Goal: Task Accomplishment & Management: Use online tool/utility

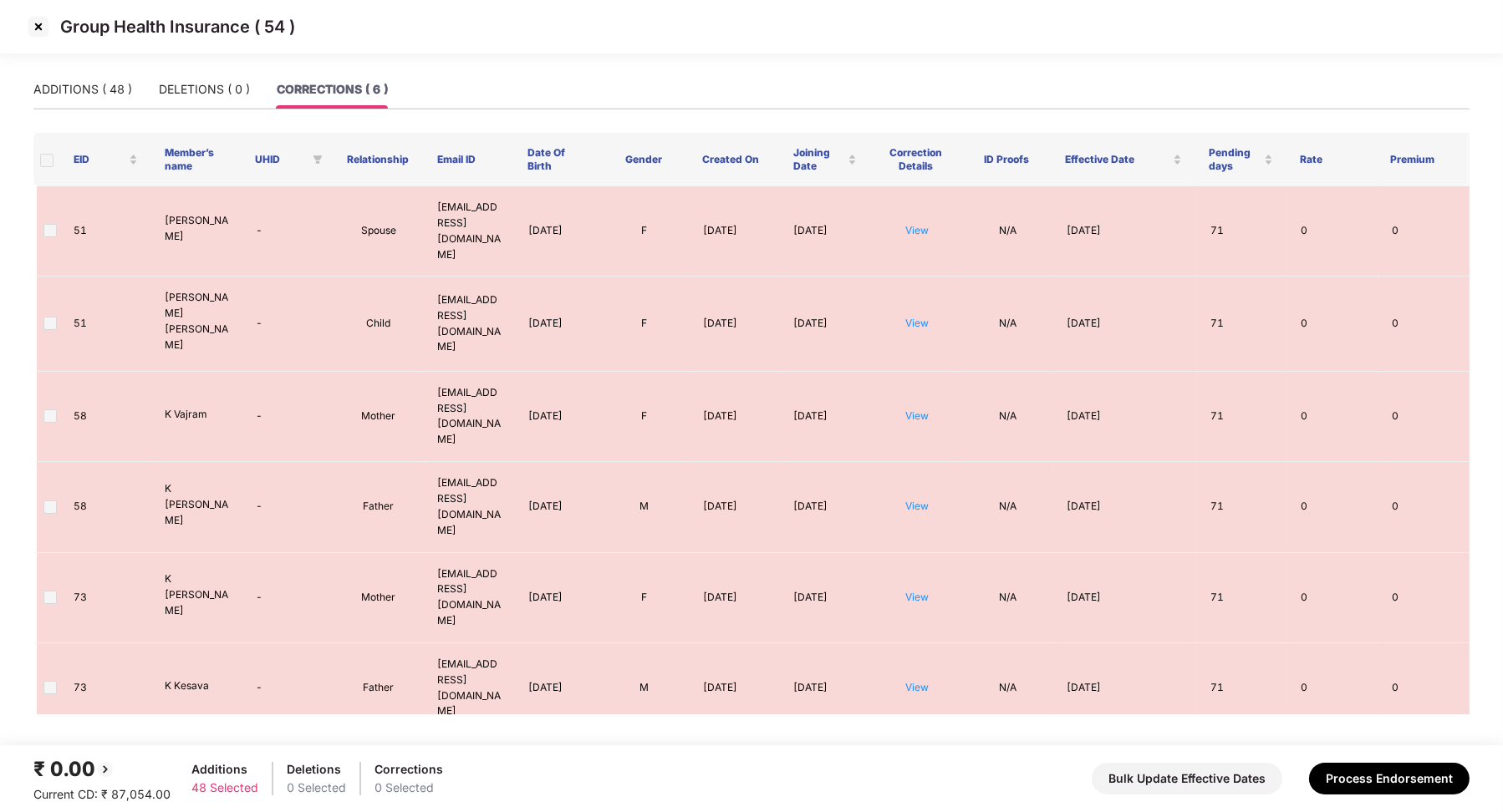
click at [41, 29] on img at bounding box center [38, 26] width 27 height 27
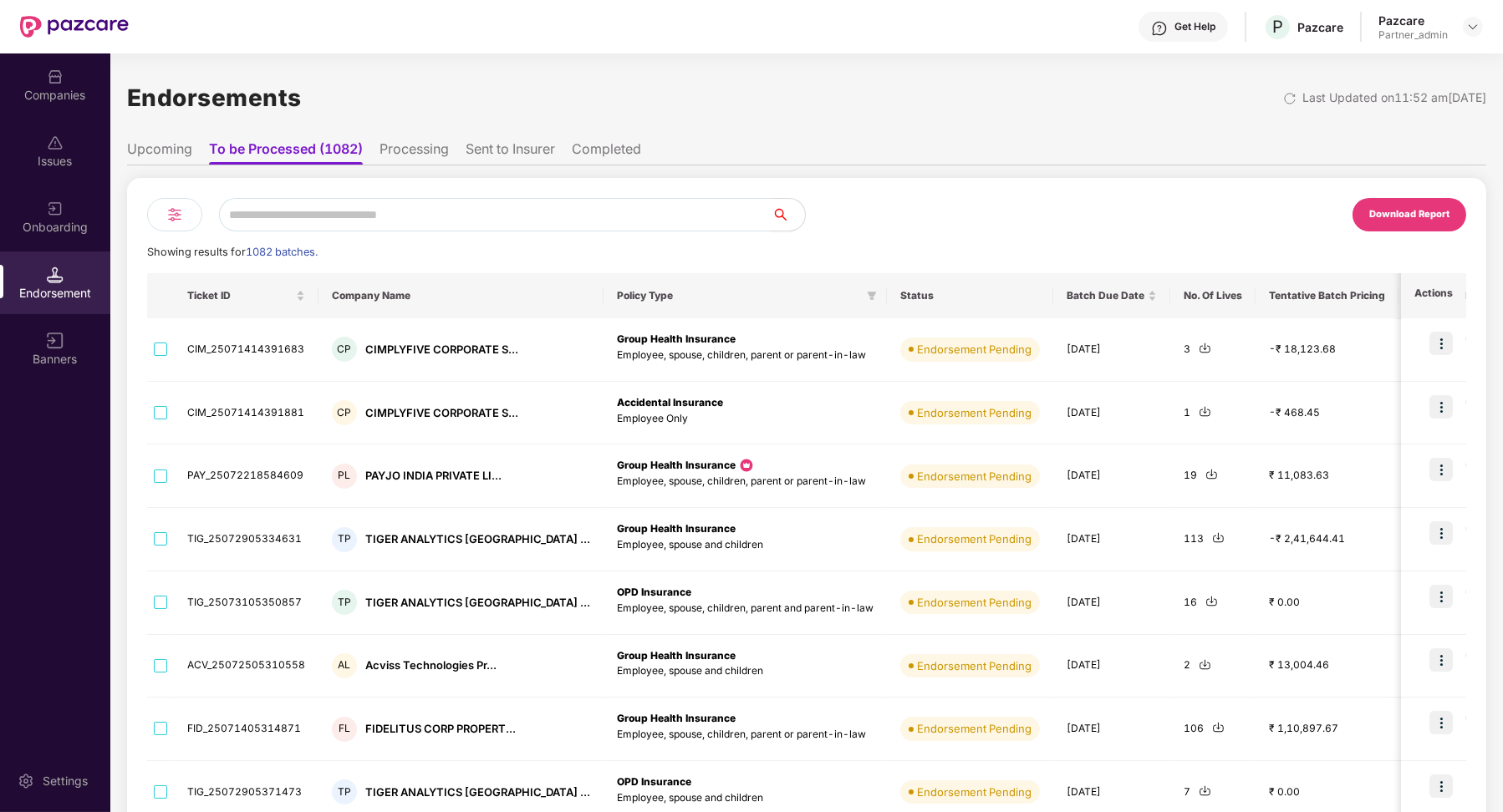
click at [167, 213] on img at bounding box center [175, 214] width 20 height 20
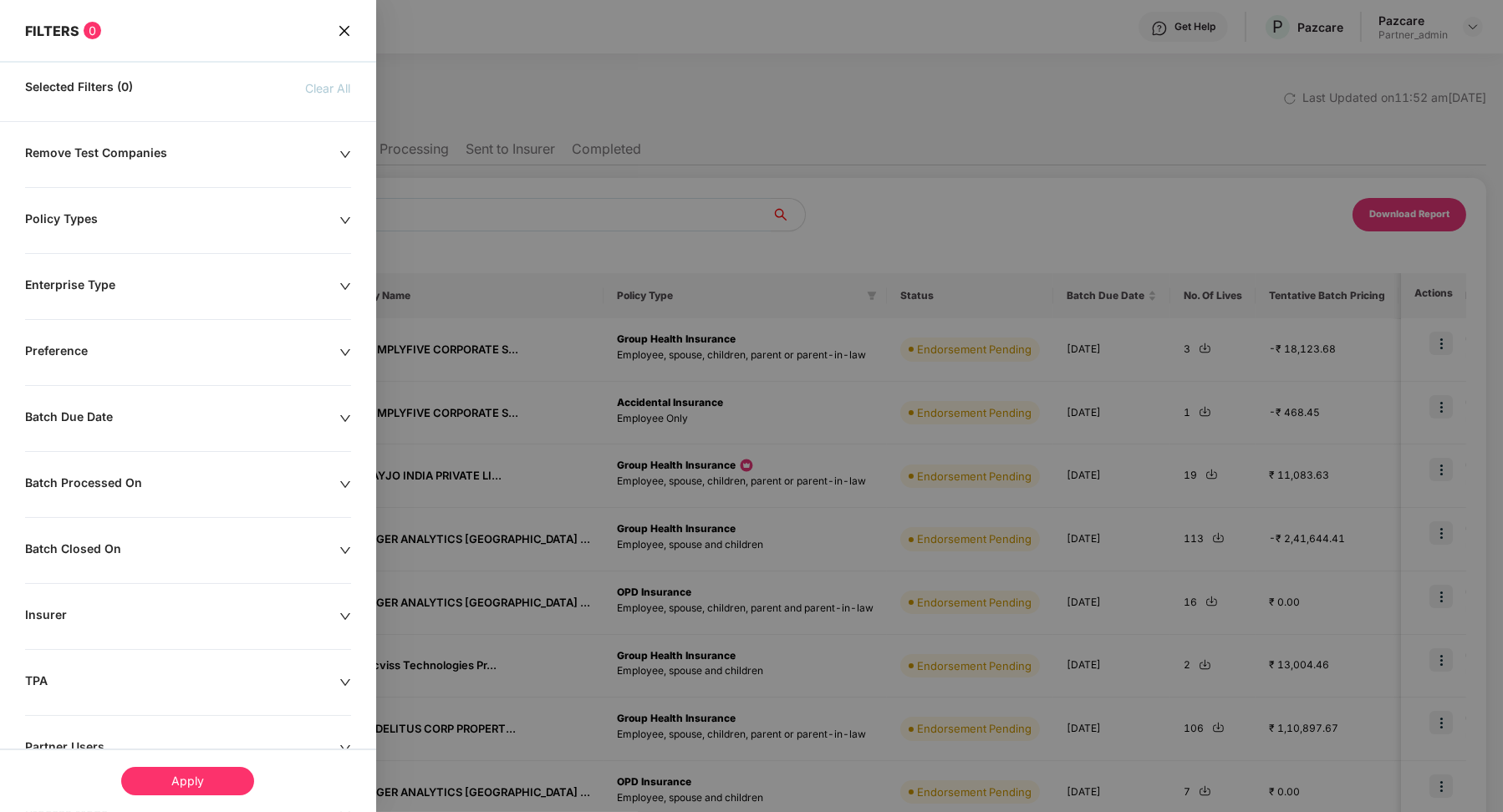
scroll to position [121, 0]
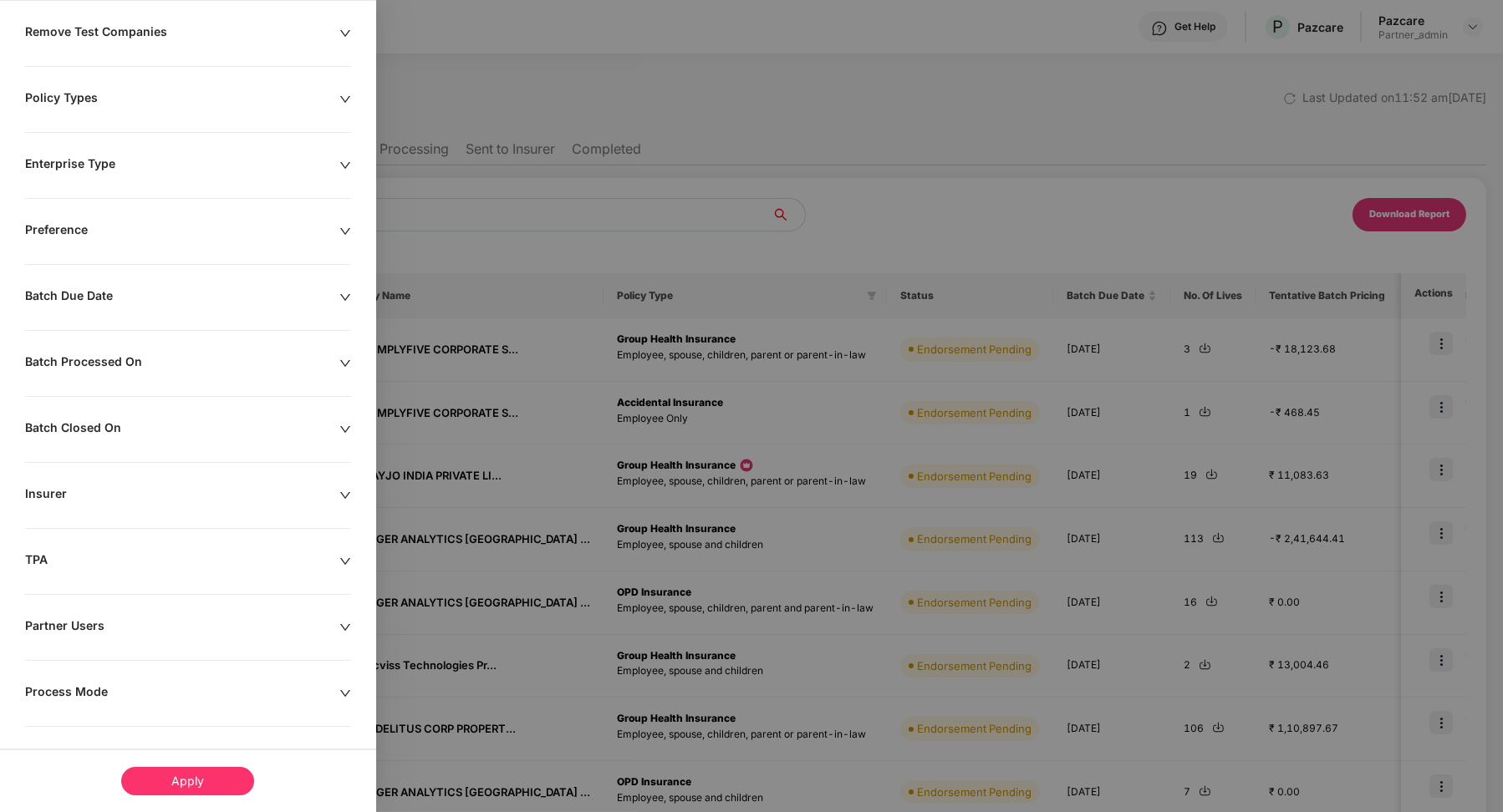
click at [66, 688] on div "Process Mode" at bounding box center [182, 693] width 314 height 18
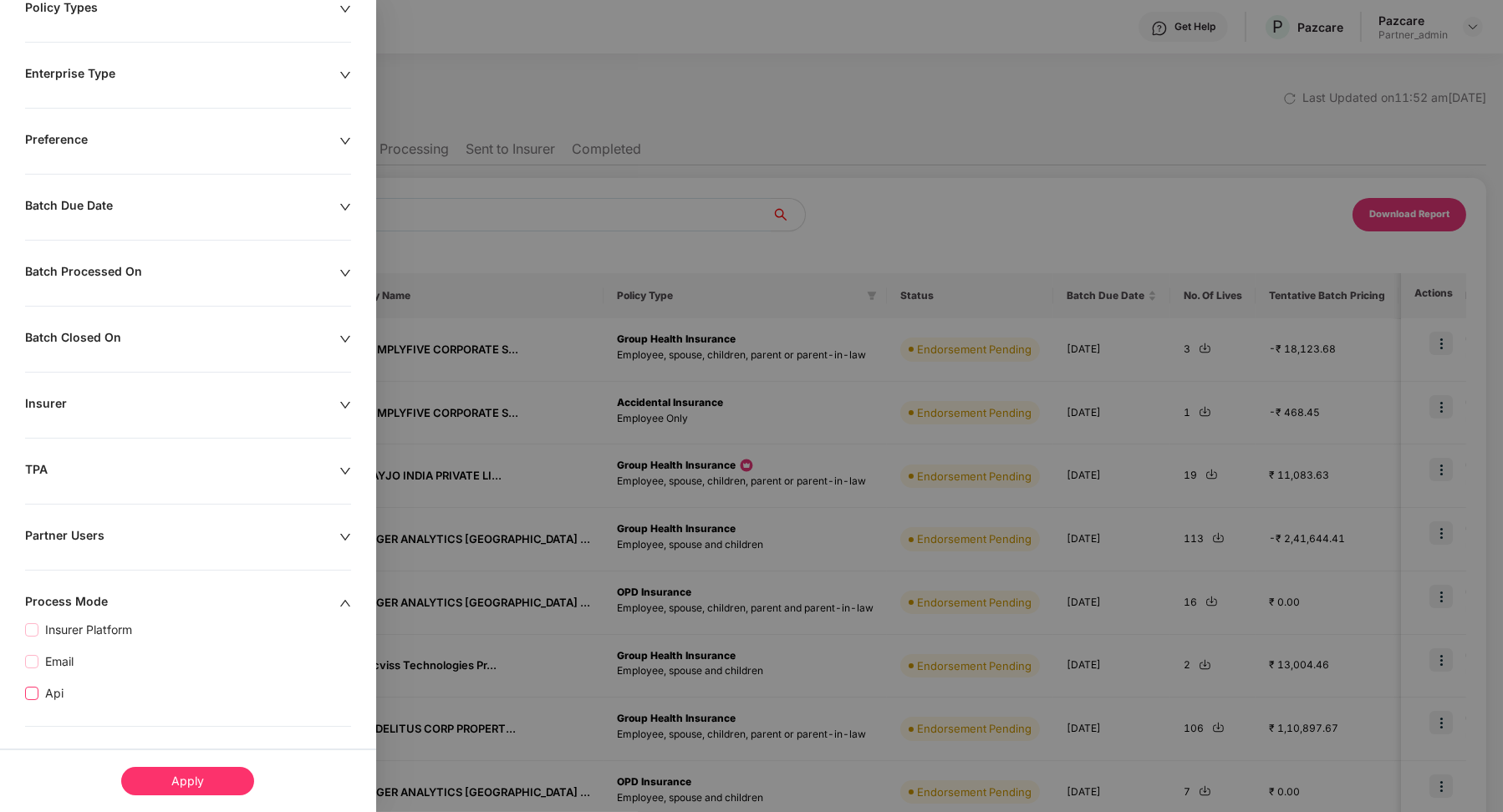
click at [58, 687] on span "Api" at bounding box center [55, 693] width 32 height 18
click at [224, 769] on div "Apply" at bounding box center [187, 781] width 133 height 28
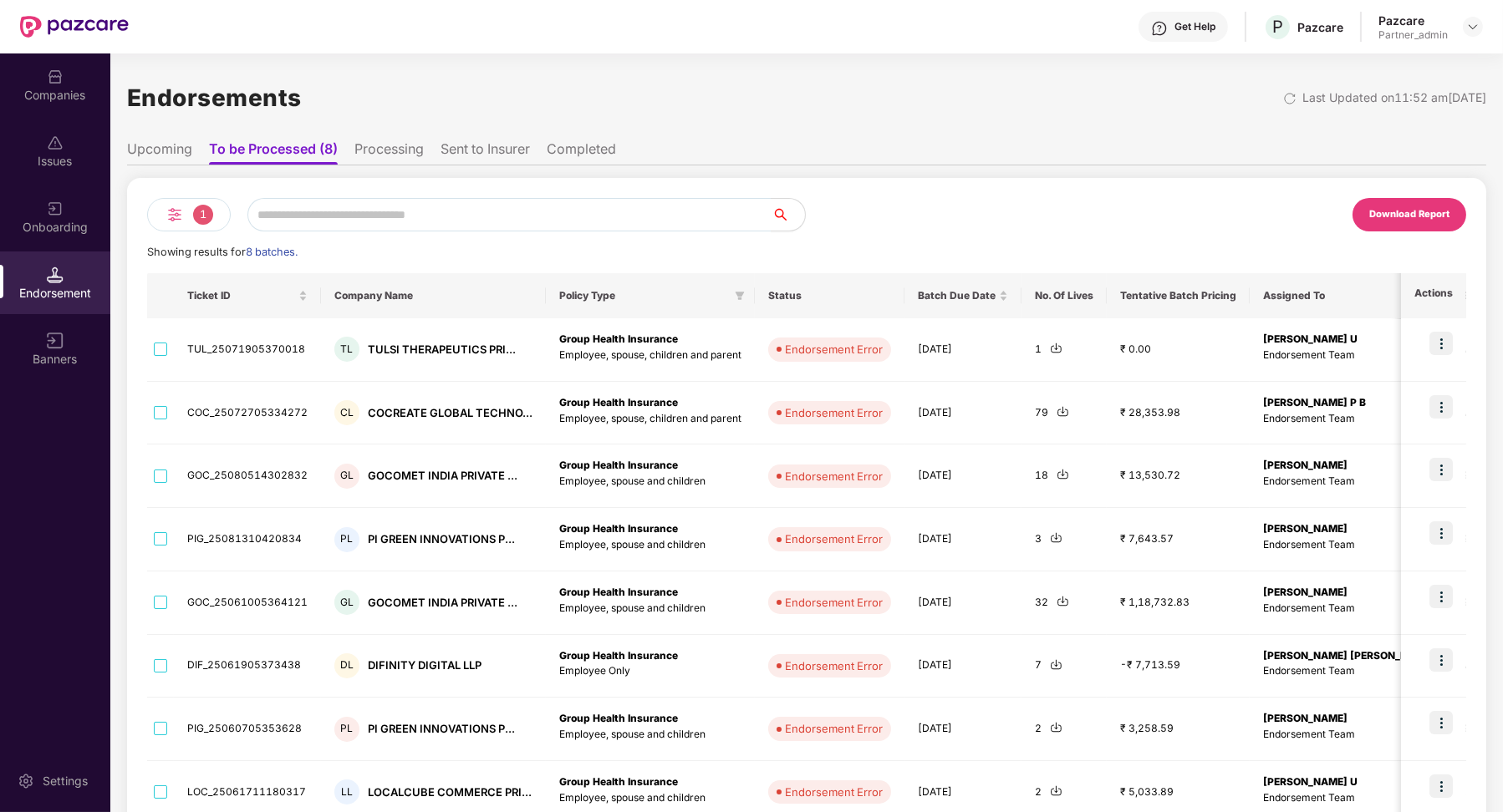
click at [564, 156] on li "Completed" at bounding box center [582, 153] width 70 height 24
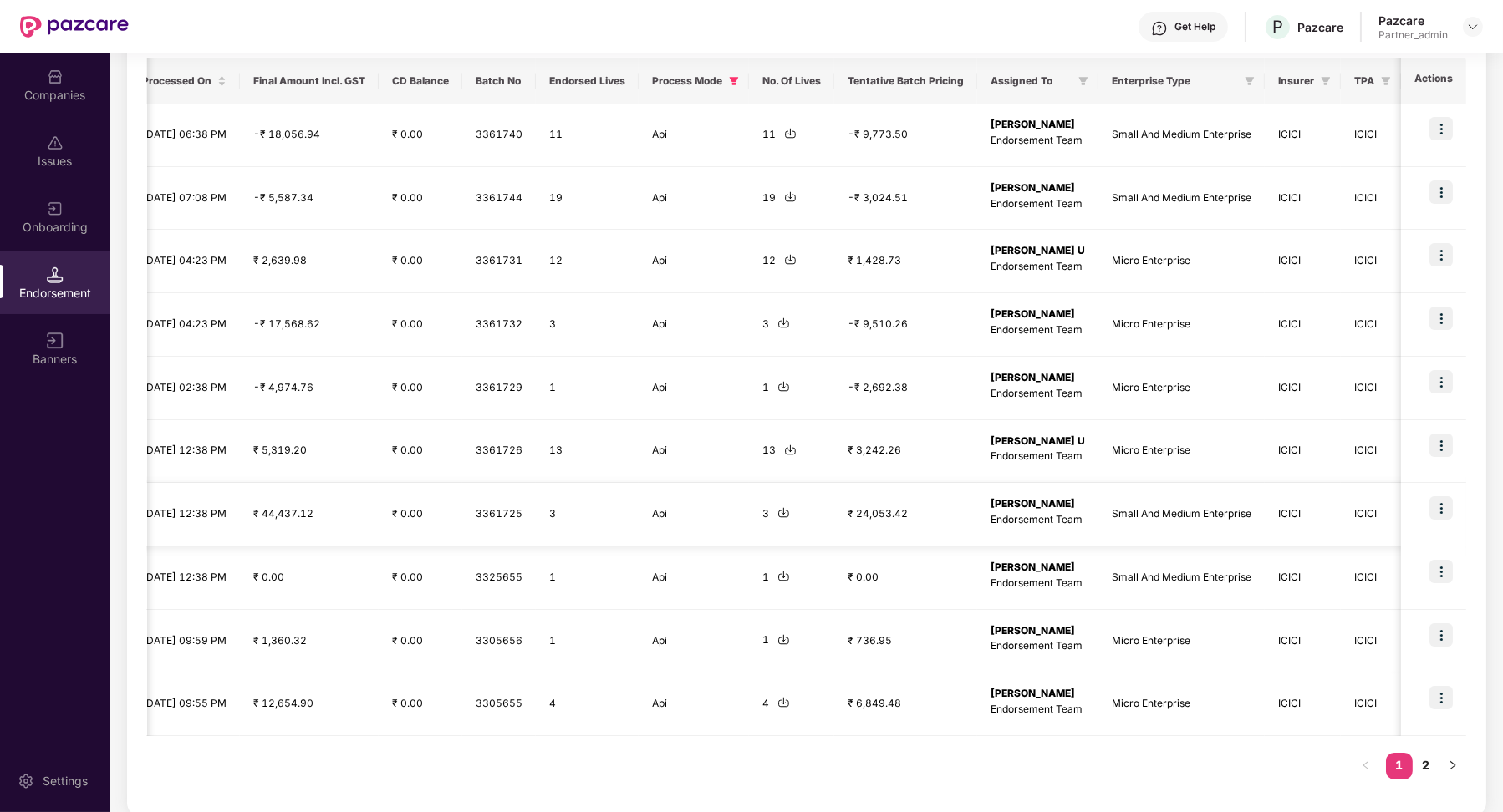
scroll to position [0, 0]
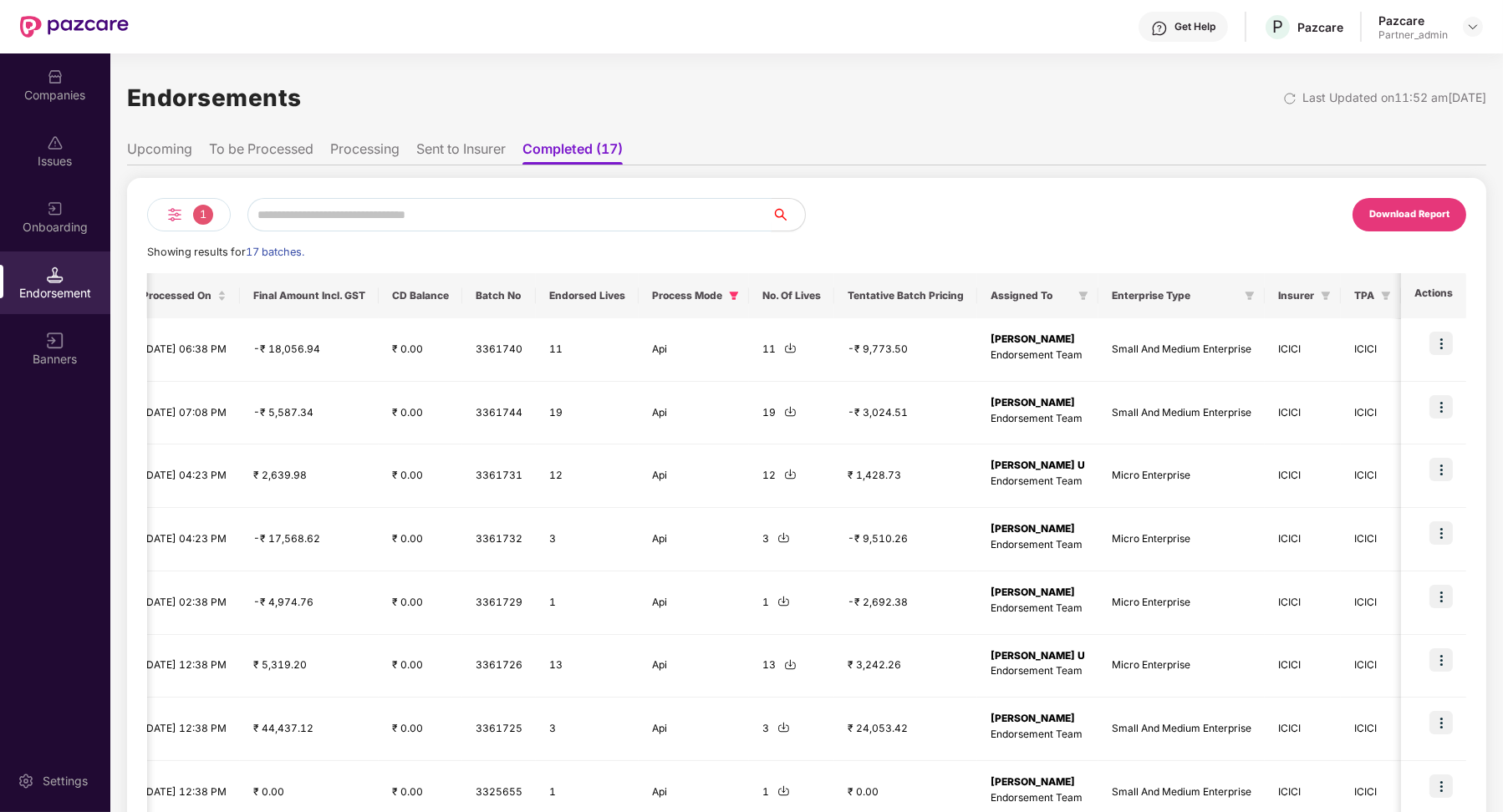
click at [327, 212] on input "text" at bounding box center [509, 215] width 524 height 34
paste input "**********"
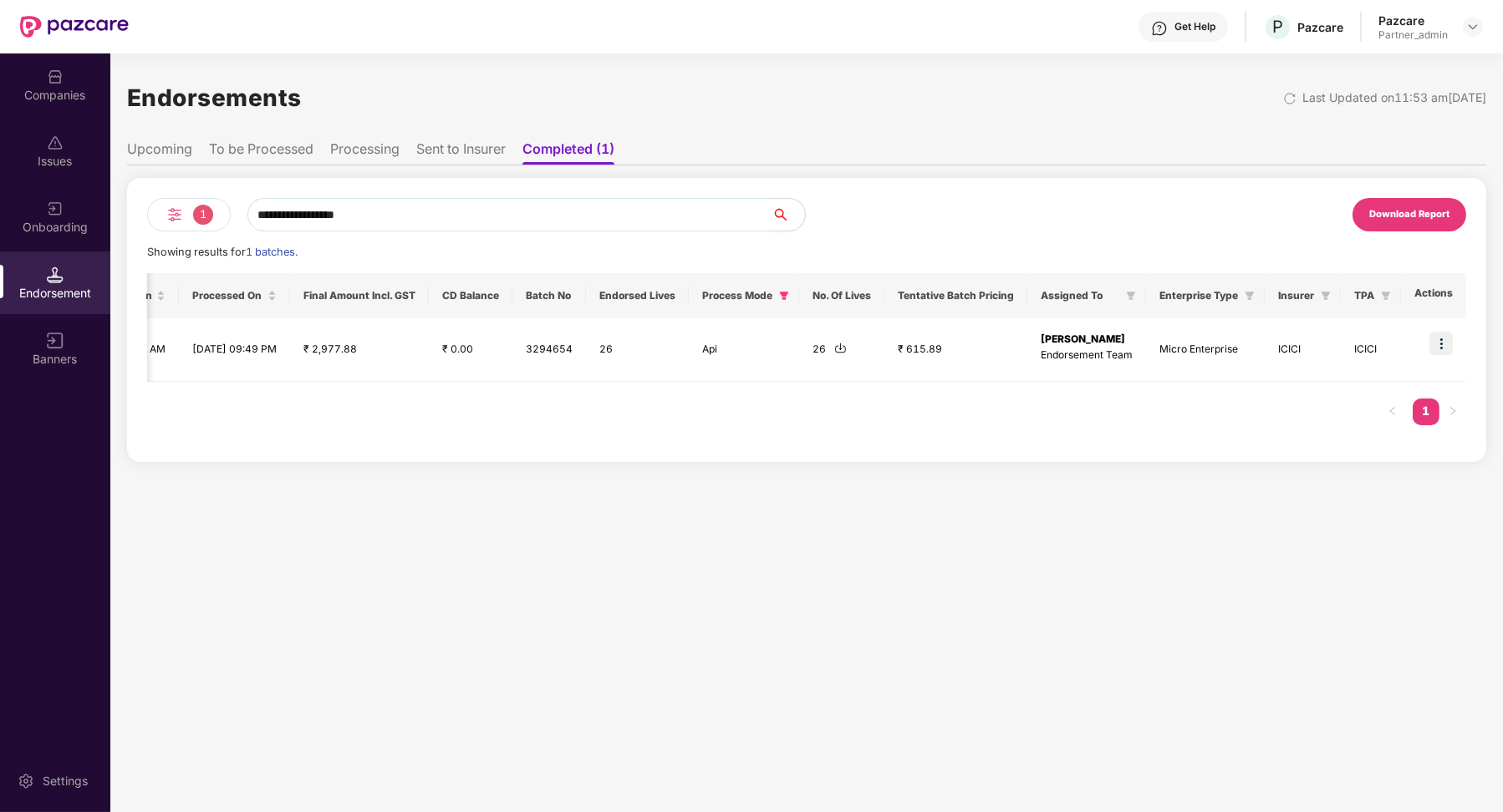
scroll to position [0, 882]
paste input "text"
type input "**********"
paste input "**********"
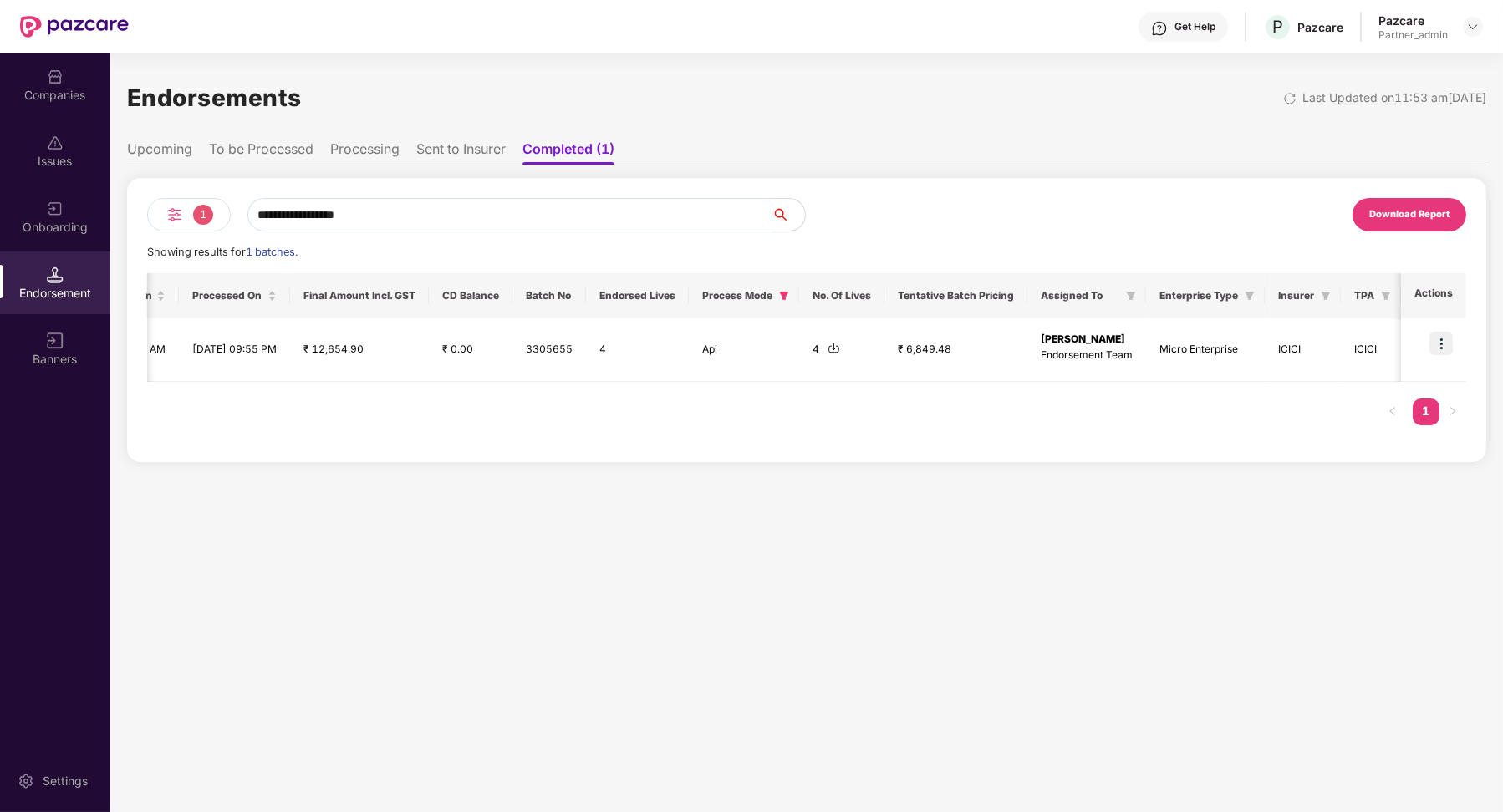
type input "**********"
click at [363, 214] on input "**********" at bounding box center [509, 215] width 524 height 34
paste input "**********"
type input "**********"
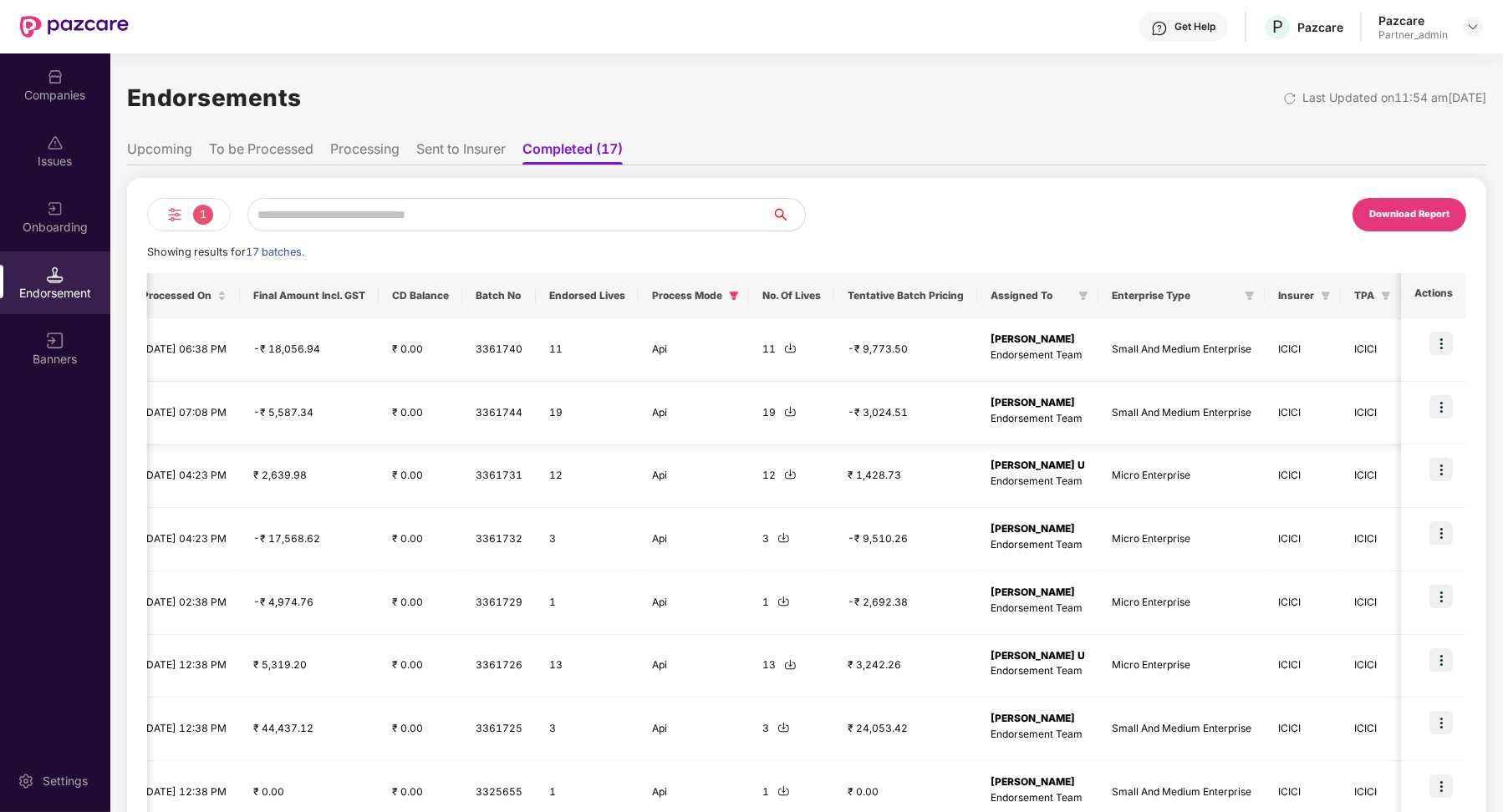
scroll to position [0, 1068]
click at [1246, 296] on icon "filter" at bounding box center [1250, 295] width 10 height 10
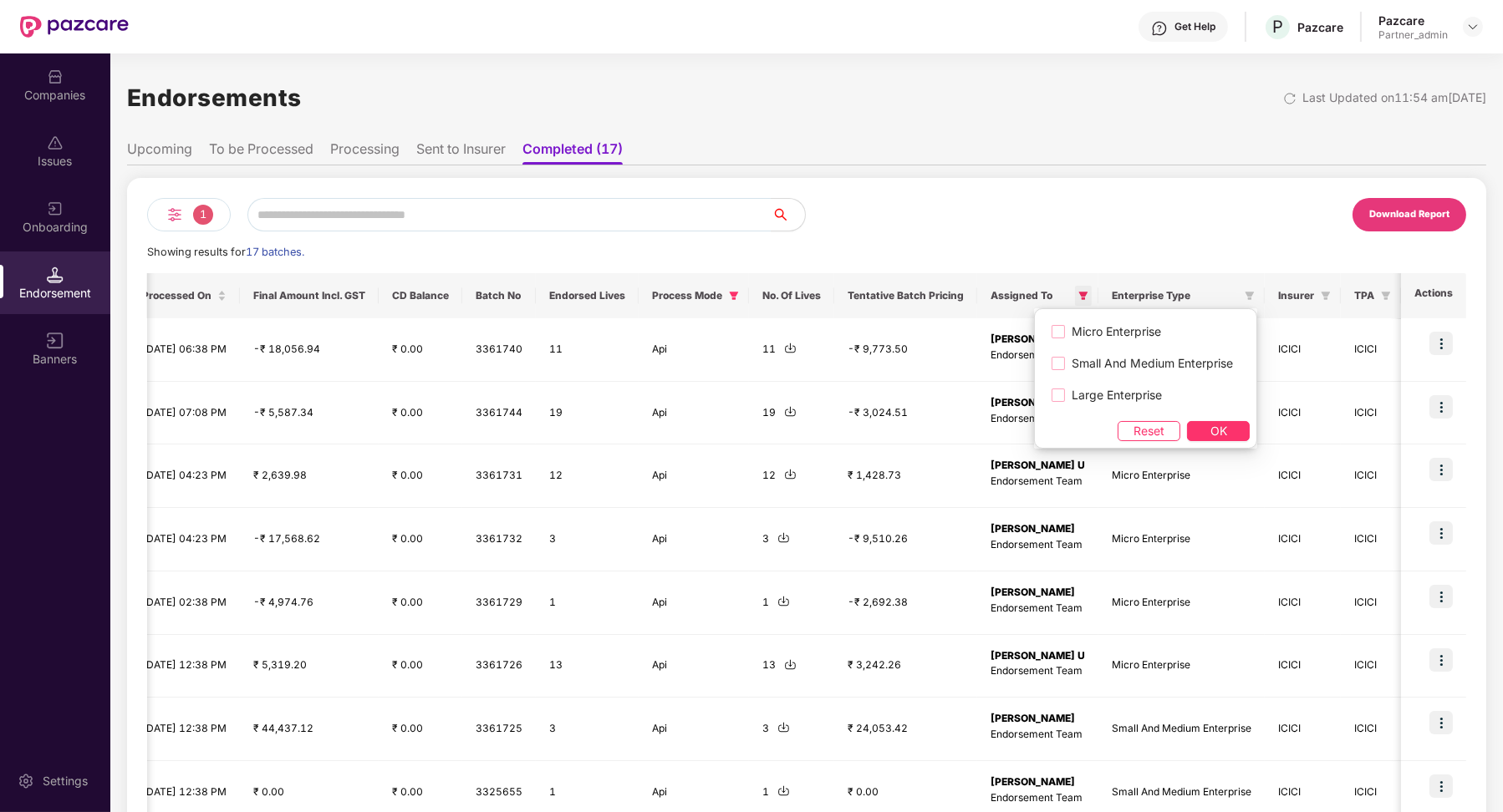
click at [1089, 296] on span at bounding box center [1083, 295] width 17 height 20
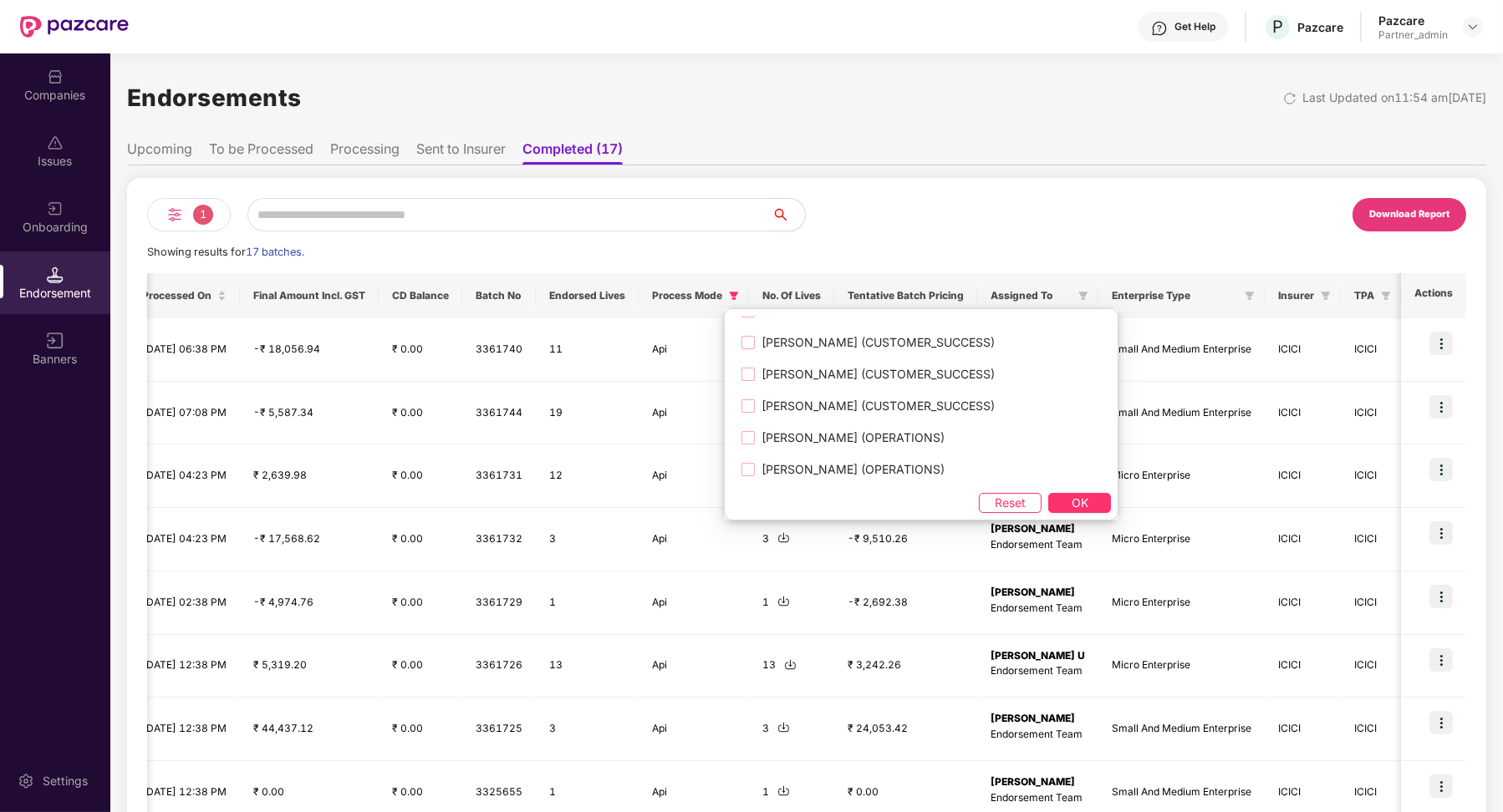
scroll to position [2055, 0]
click at [894, 465] on span "[PERSON_NAME] (OPERATIONS)" at bounding box center [852, 467] width 197 height 18
click at [1069, 503] on button "OK" at bounding box center [1079, 503] width 63 height 20
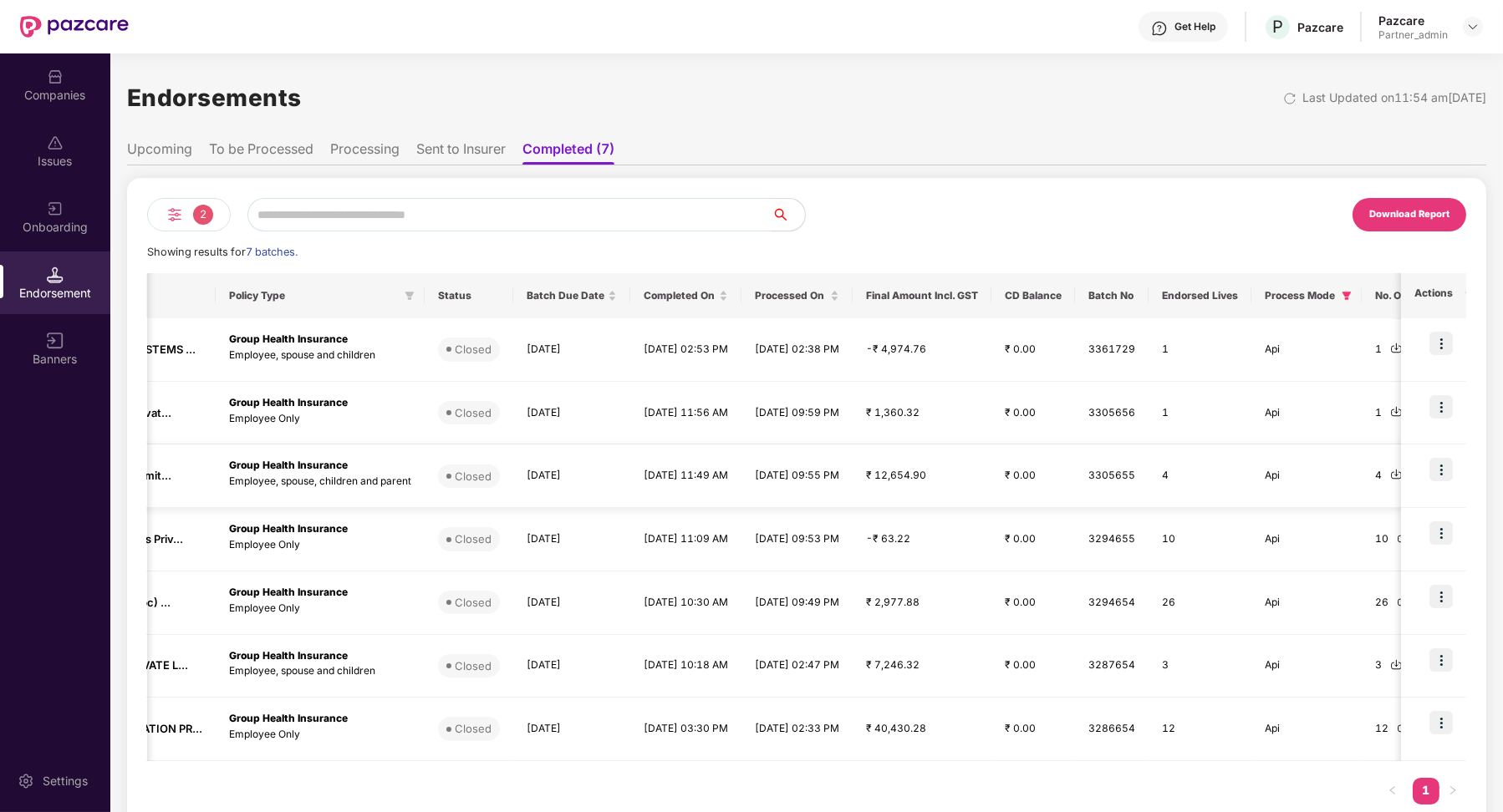
scroll to position [0, 0]
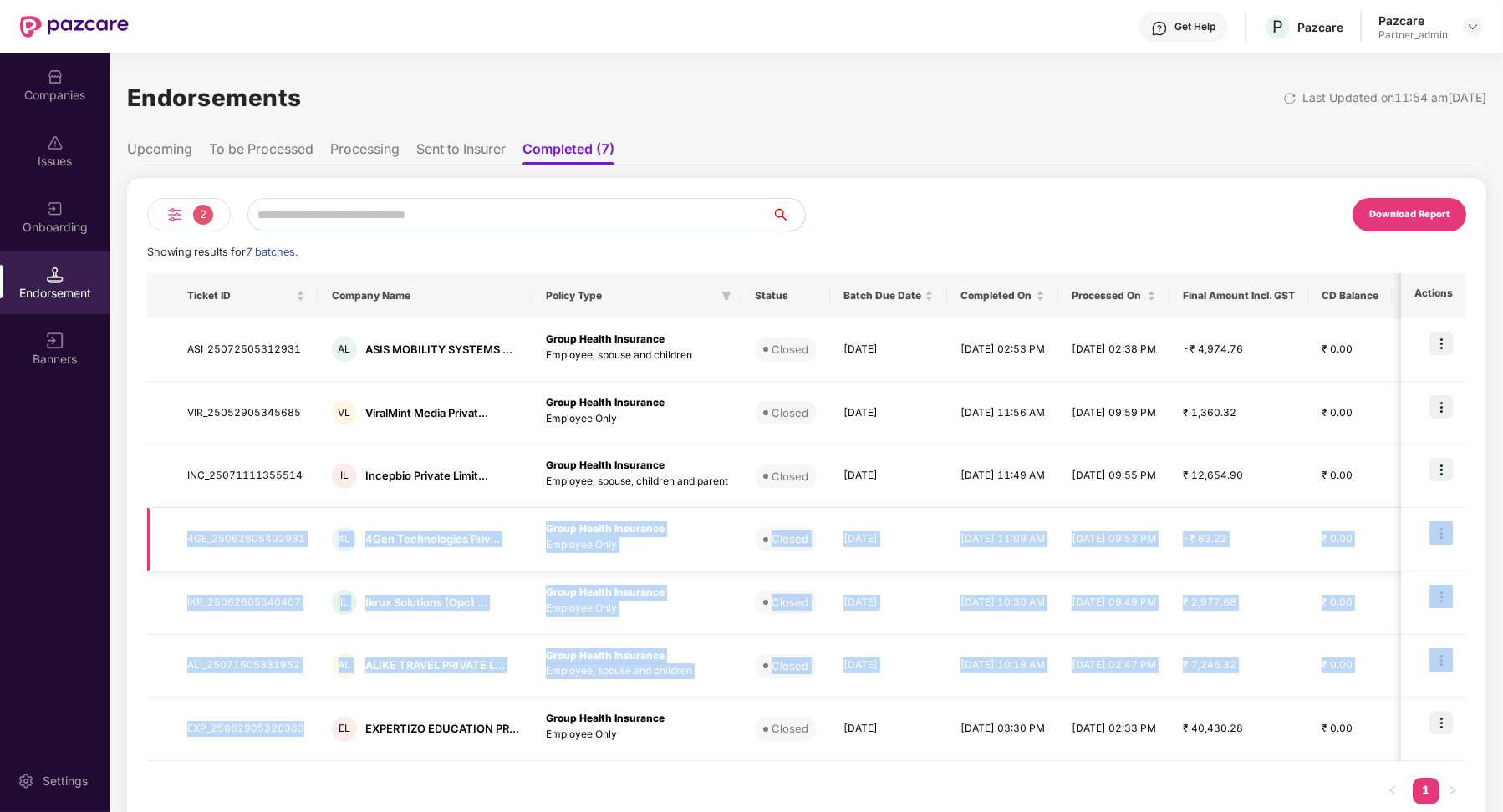
drag, startPoint x: 313, startPoint y: 728, endPoint x: 165, endPoint y: 549, distance: 232.3
click at [165, 548] on tbody "ASI_25072505312931 AL ASIS MOBILITY SYSTEMS ... Group Health Insurance Employee…" at bounding box center [1246, 540] width 2199 height 443
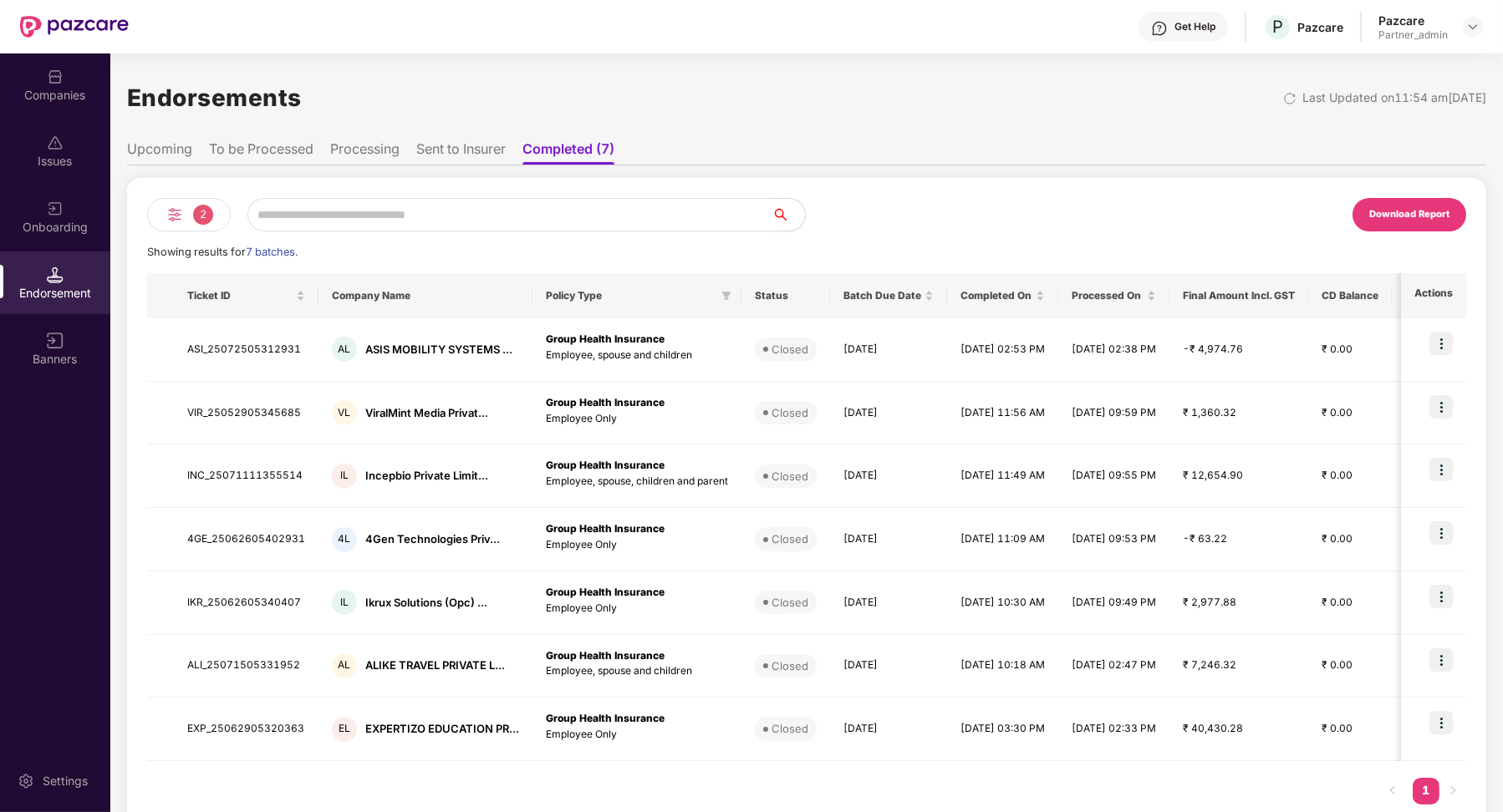
click at [290, 800] on div "Ticket ID Company Name Policy Type Status Batch Due Date Completed On Processed…" at bounding box center [806, 547] width 1319 height 548
drag, startPoint x: 1224, startPoint y: 733, endPoint x: 579, endPoint y: 393, distance: 729.1
click at [579, 393] on tbody "ASI_25072505312931 AL ASIS MOBILITY SYSTEMS ... Group Health Insurance Employee…" at bounding box center [1246, 540] width 2199 height 443
drag, startPoint x: 188, startPoint y: 354, endPoint x: 505, endPoint y: 366, distance: 317.2
click at [505, 365] on tr "ASI_25072505312931 AL ASIS MOBILITY SYSTEMS ... Group Health Insurance Employee…" at bounding box center [1246, 350] width 2199 height 64
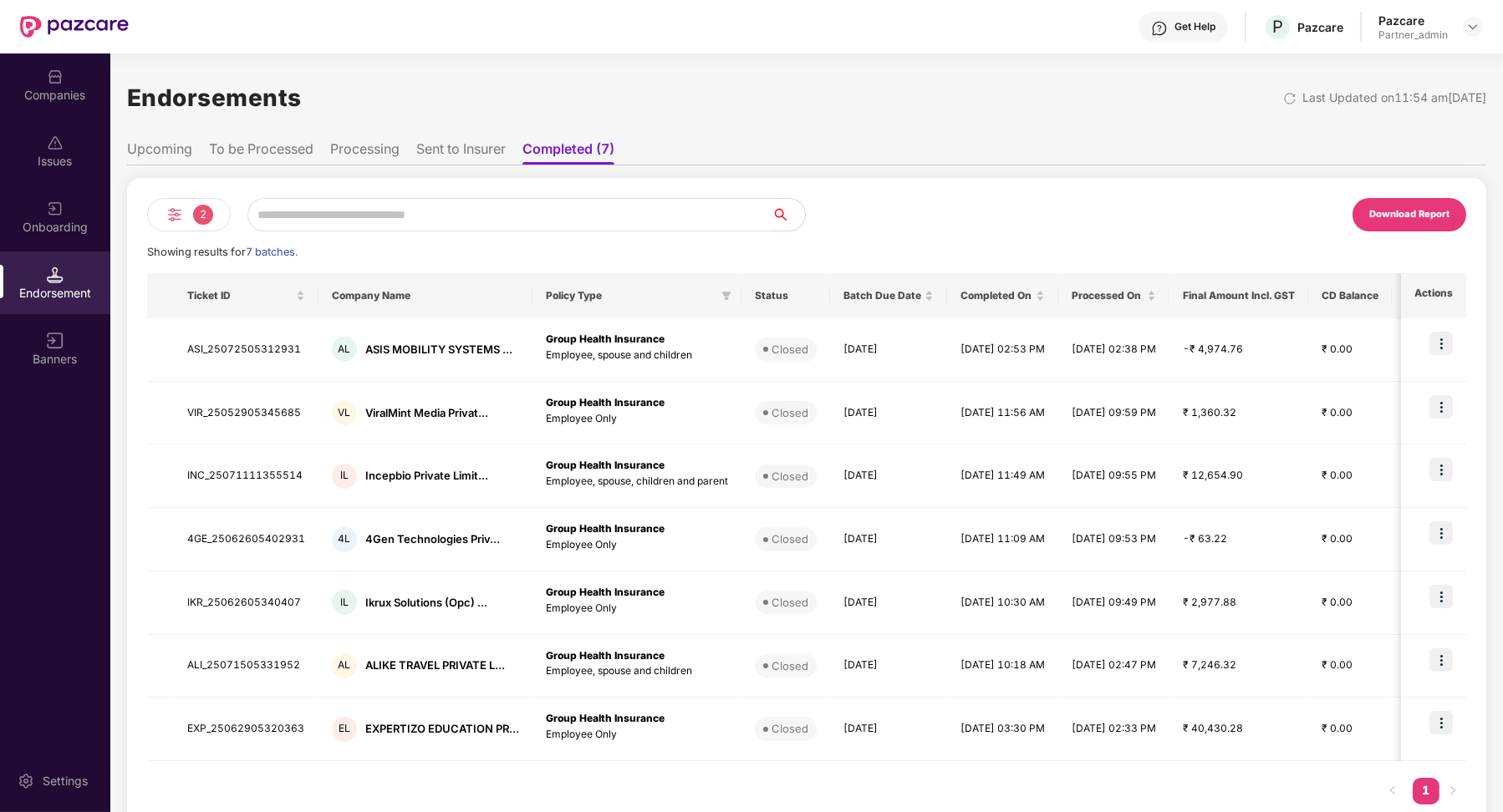
click at [158, 206] on div "2" at bounding box center [189, 215] width 84 height 34
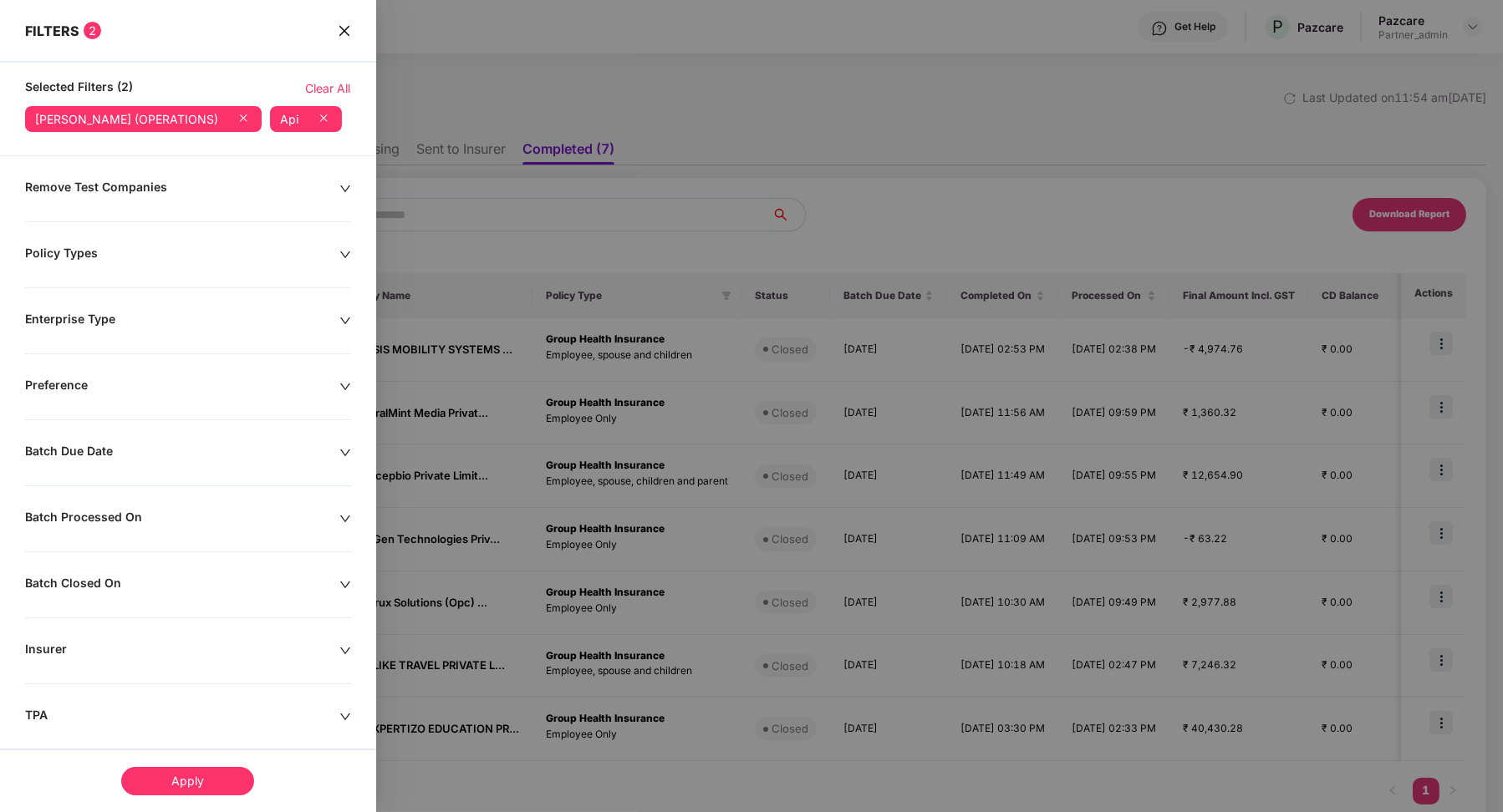
click at [251, 116] on icon at bounding box center [243, 118] width 17 height 17
click at [178, 810] on div "Apply" at bounding box center [188, 780] width 376 height 64
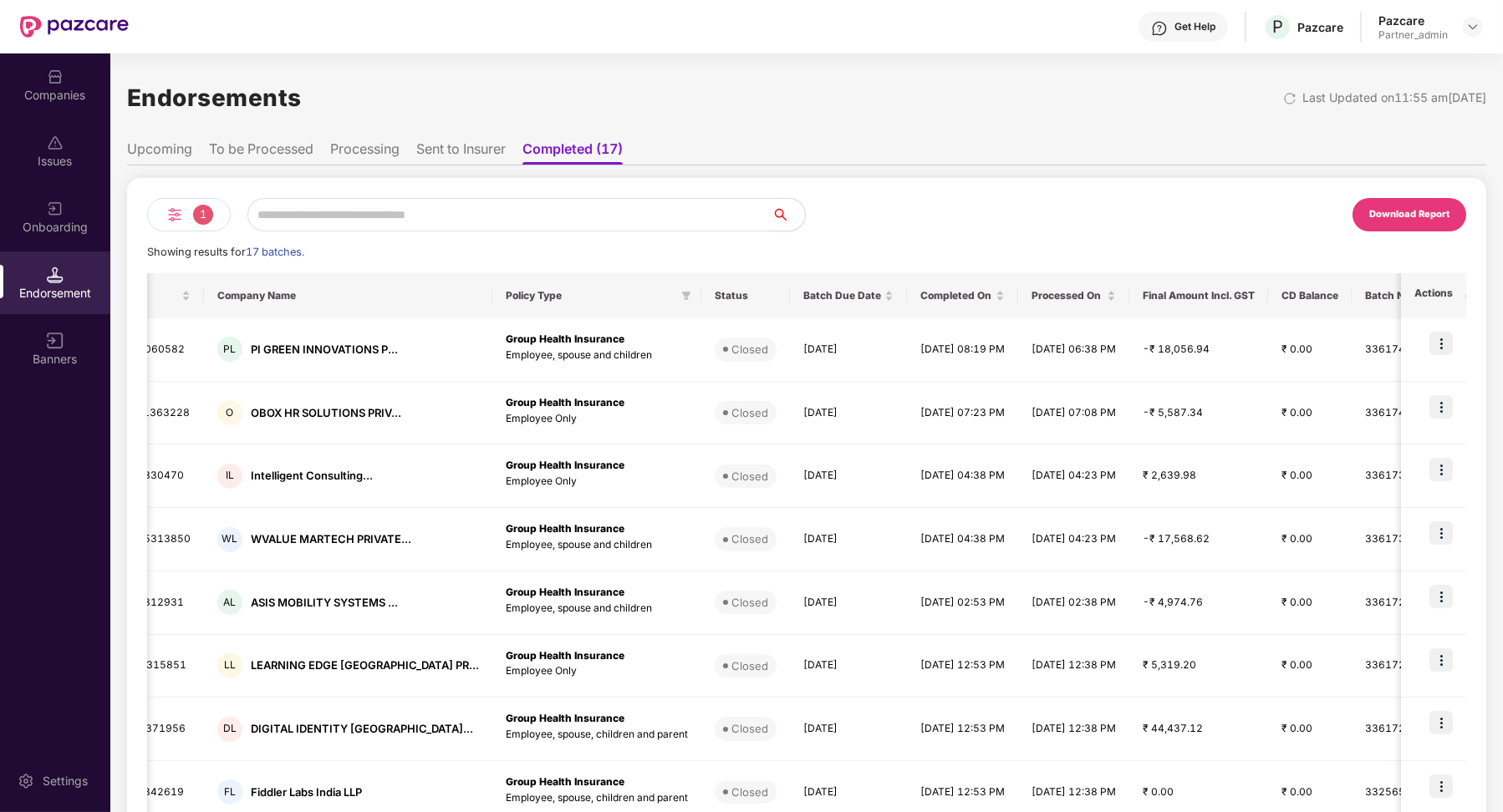
click at [280, 157] on li "To be Processed" at bounding box center [260, 153] width 105 height 24
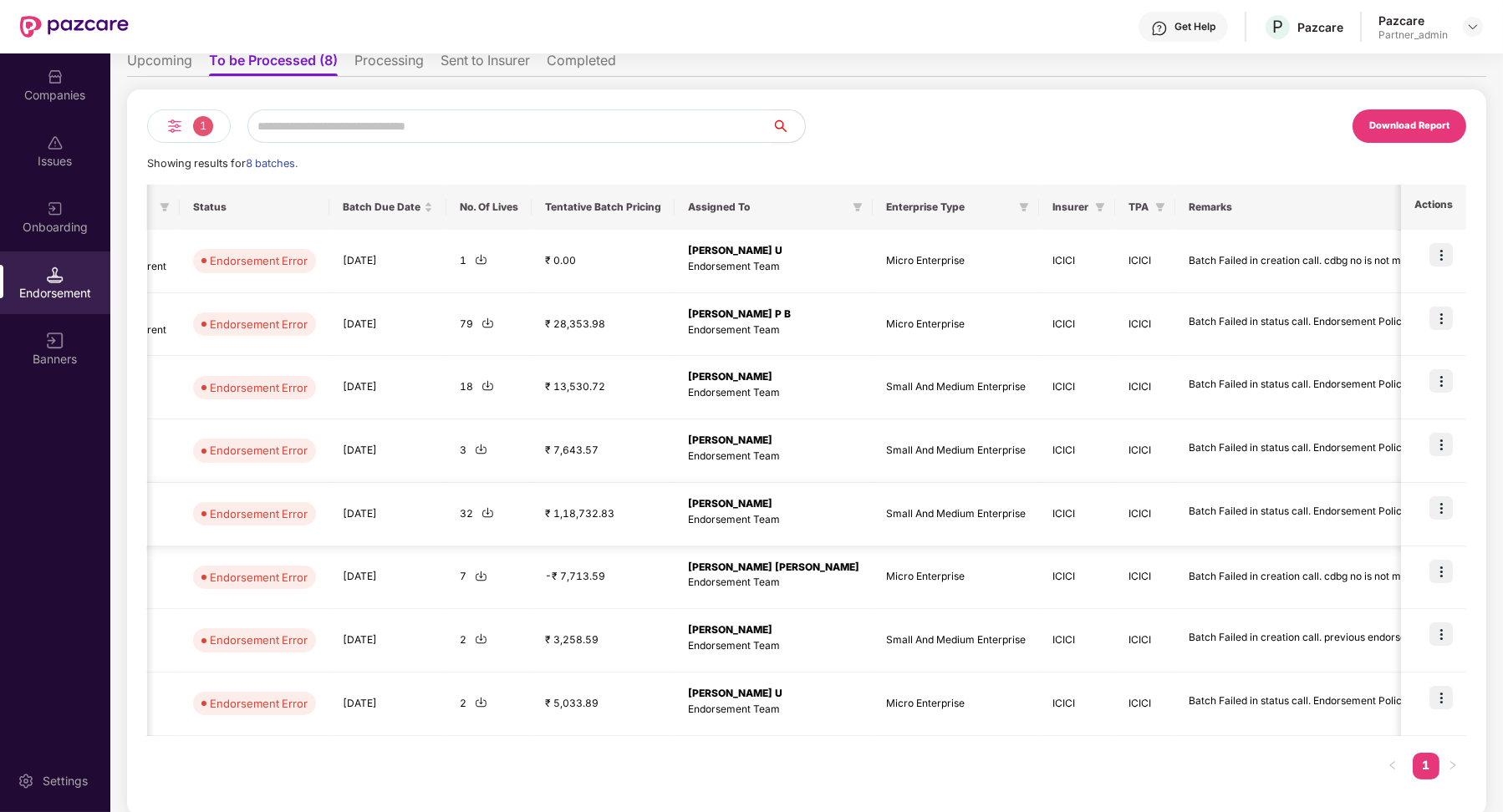
scroll to position [0, 596]
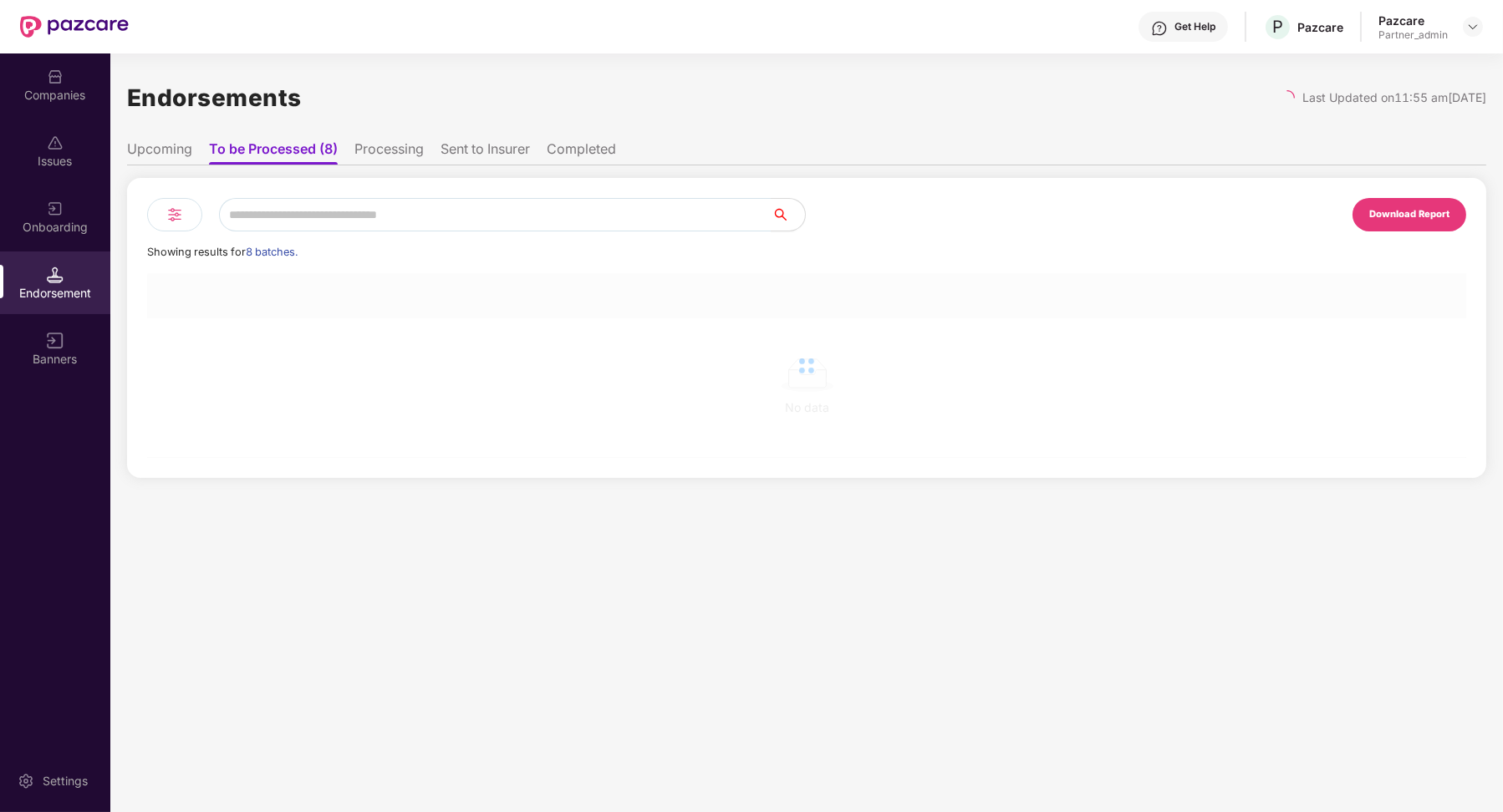
scroll to position [0, 1]
